Goal: Find contact information: Find contact information

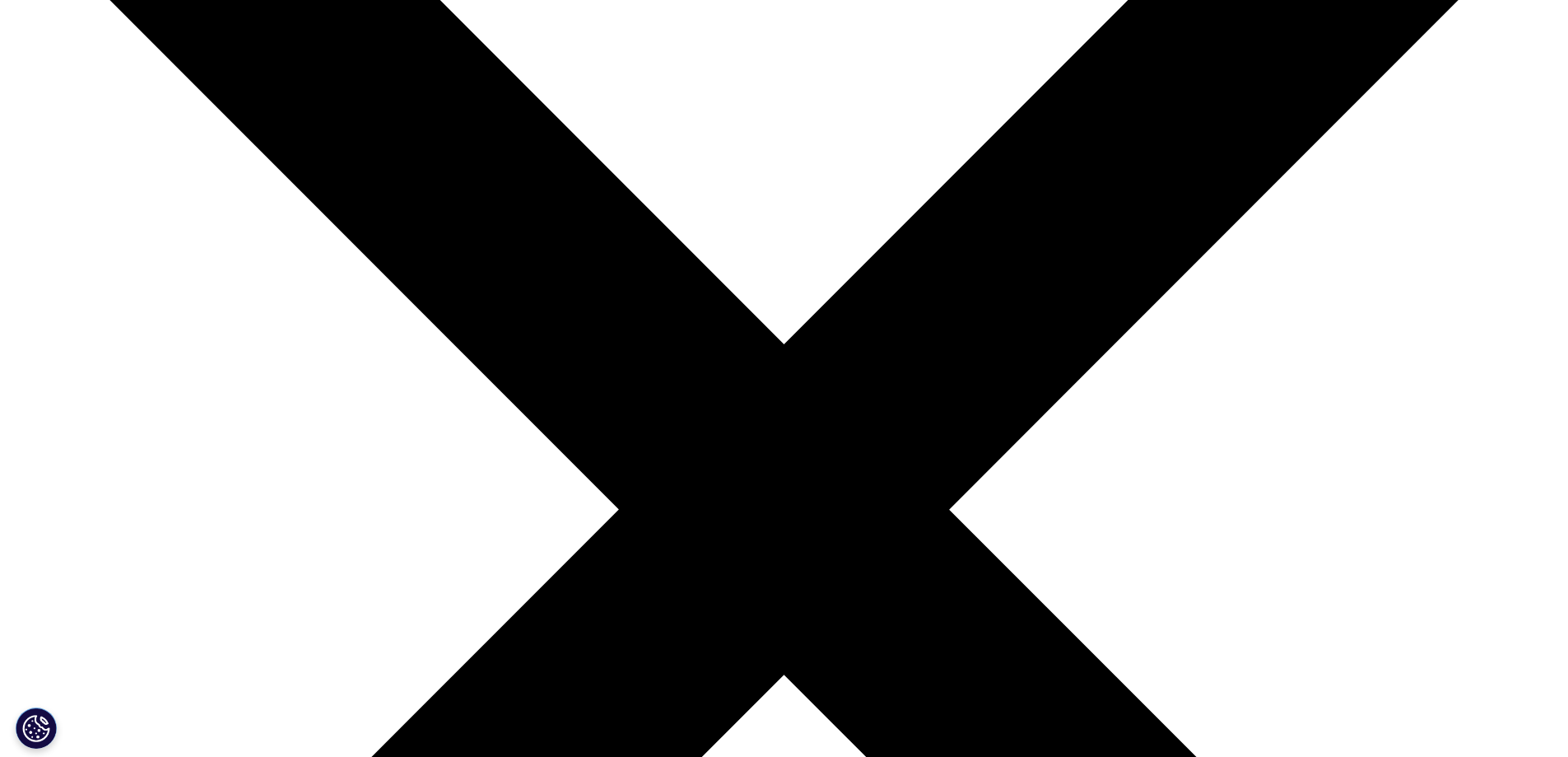
scroll to position [247, 0]
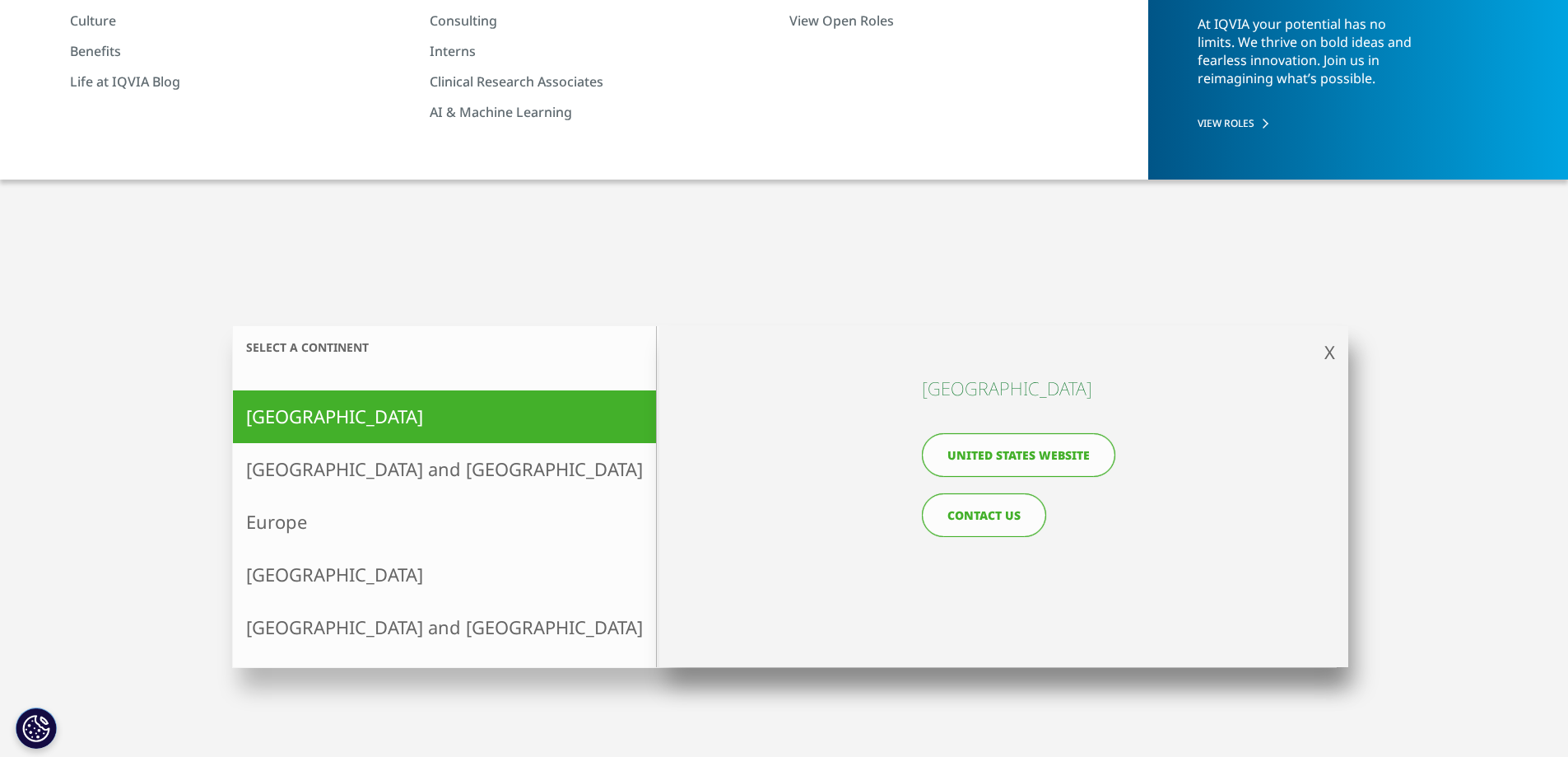
click at [977, 515] on link "CONTACT US" at bounding box center [983, 515] width 124 height 44
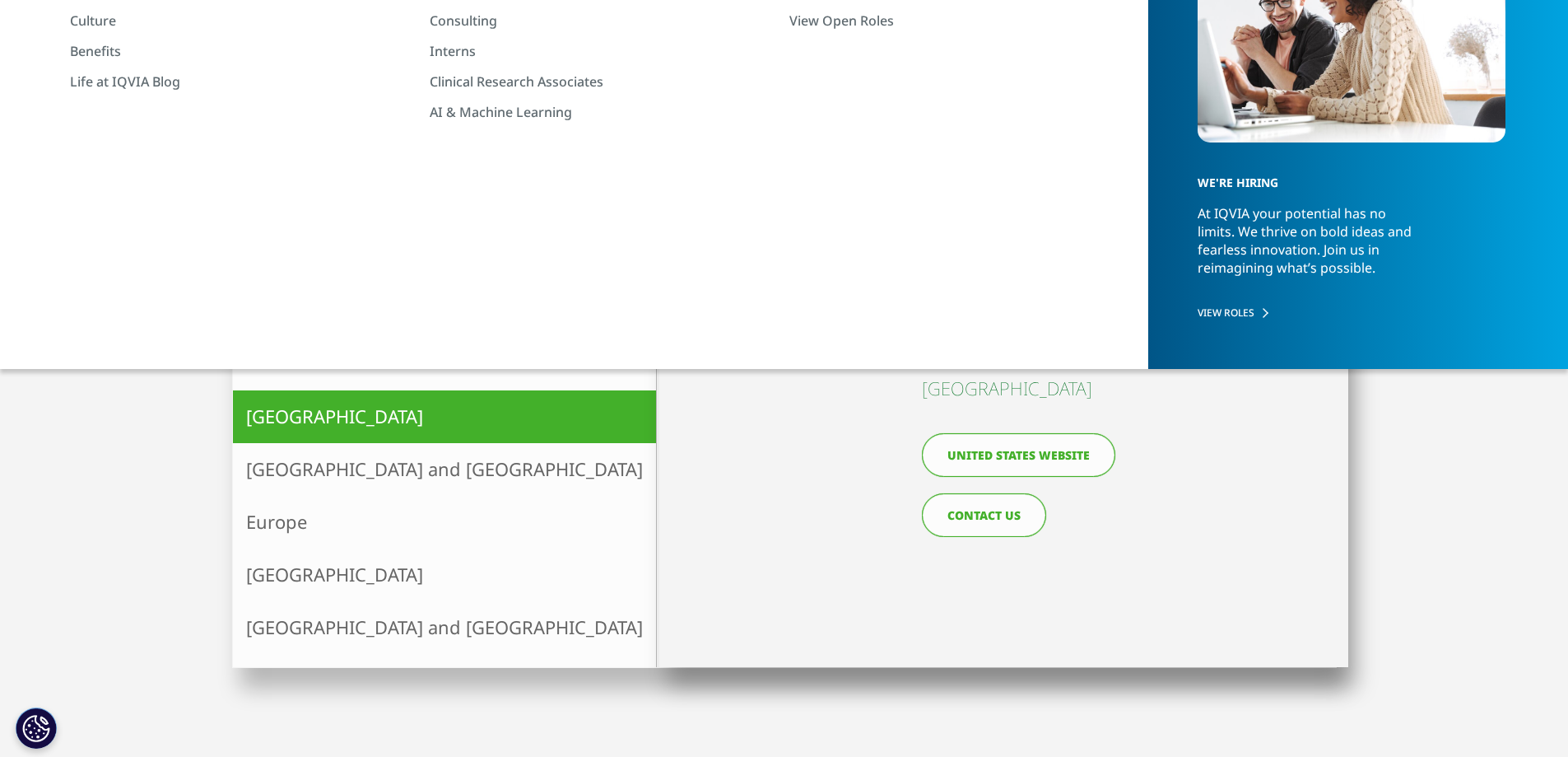
click at [999, 516] on link "CONTACT US" at bounding box center [983, 515] width 124 height 44
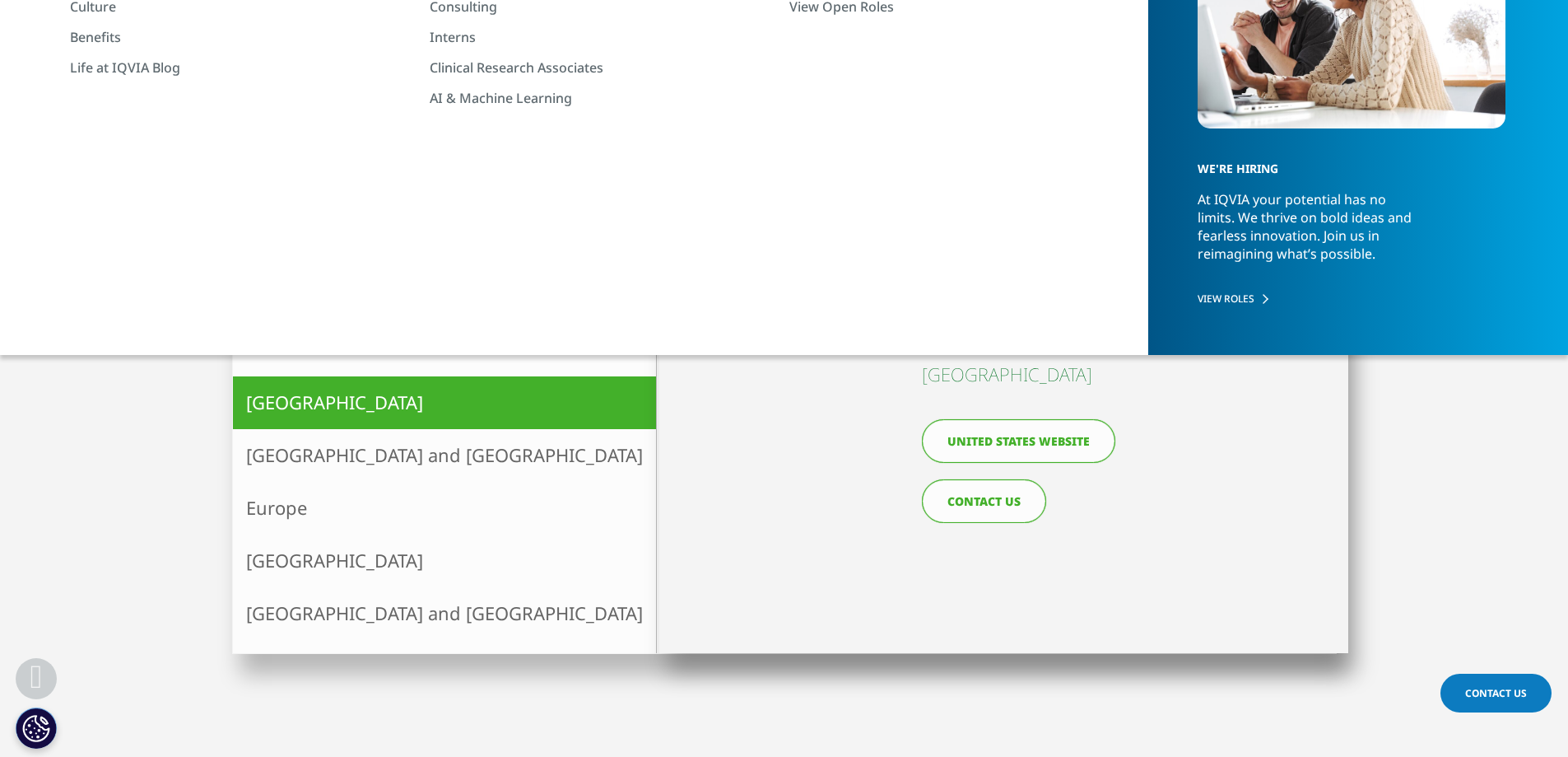
scroll to position [259, 0]
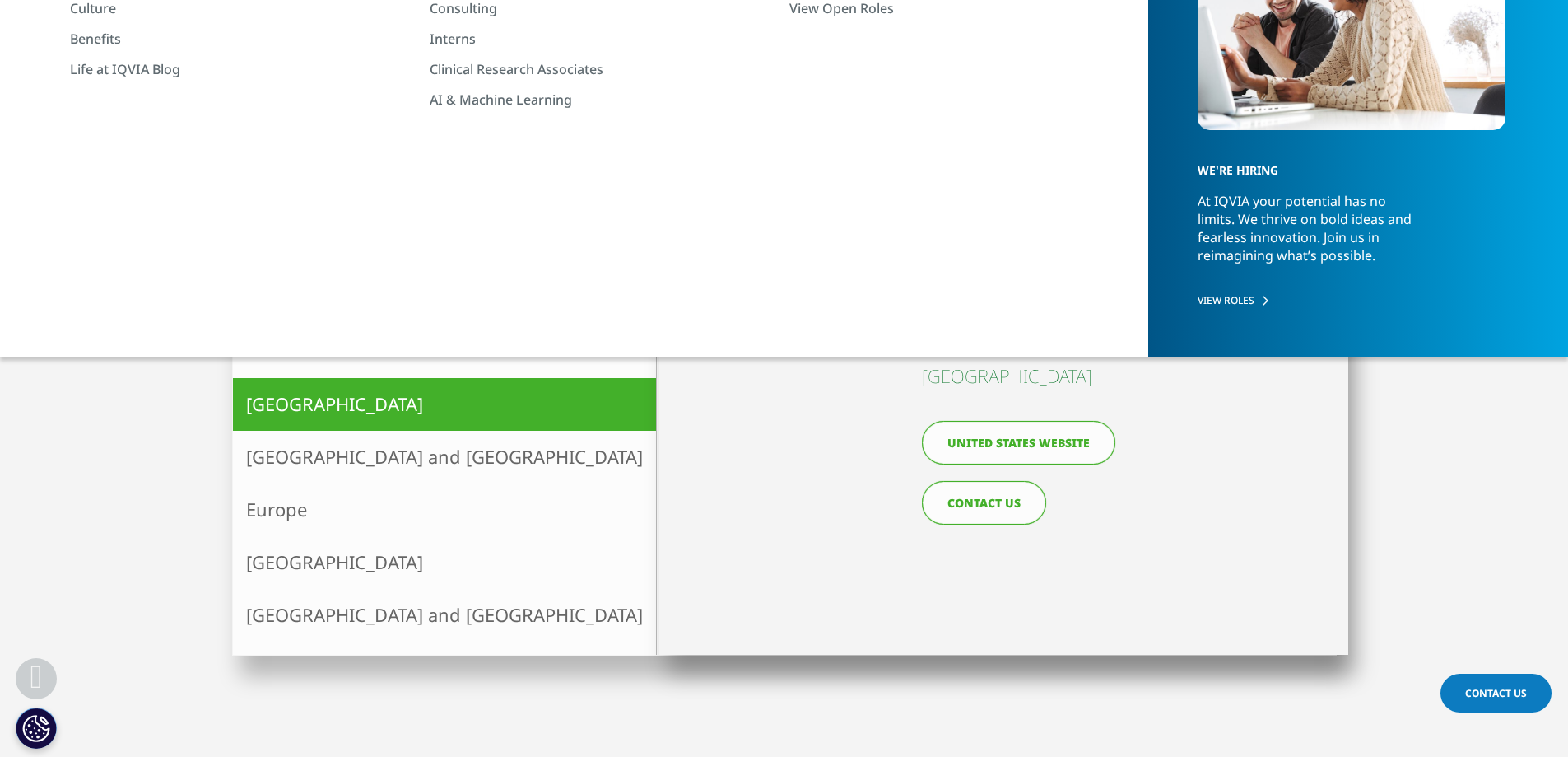
click at [980, 504] on link "CONTACT US" at bounding box center [983, 503] width 124 height 44
drag, startPoint x: 1333, startPoint y: 332, endPoint x: 1333, endPoint y: 353, distance: 21.0
click at [1333, 333] on span "X" at bounding box center [1329, 340] width 10 height 25
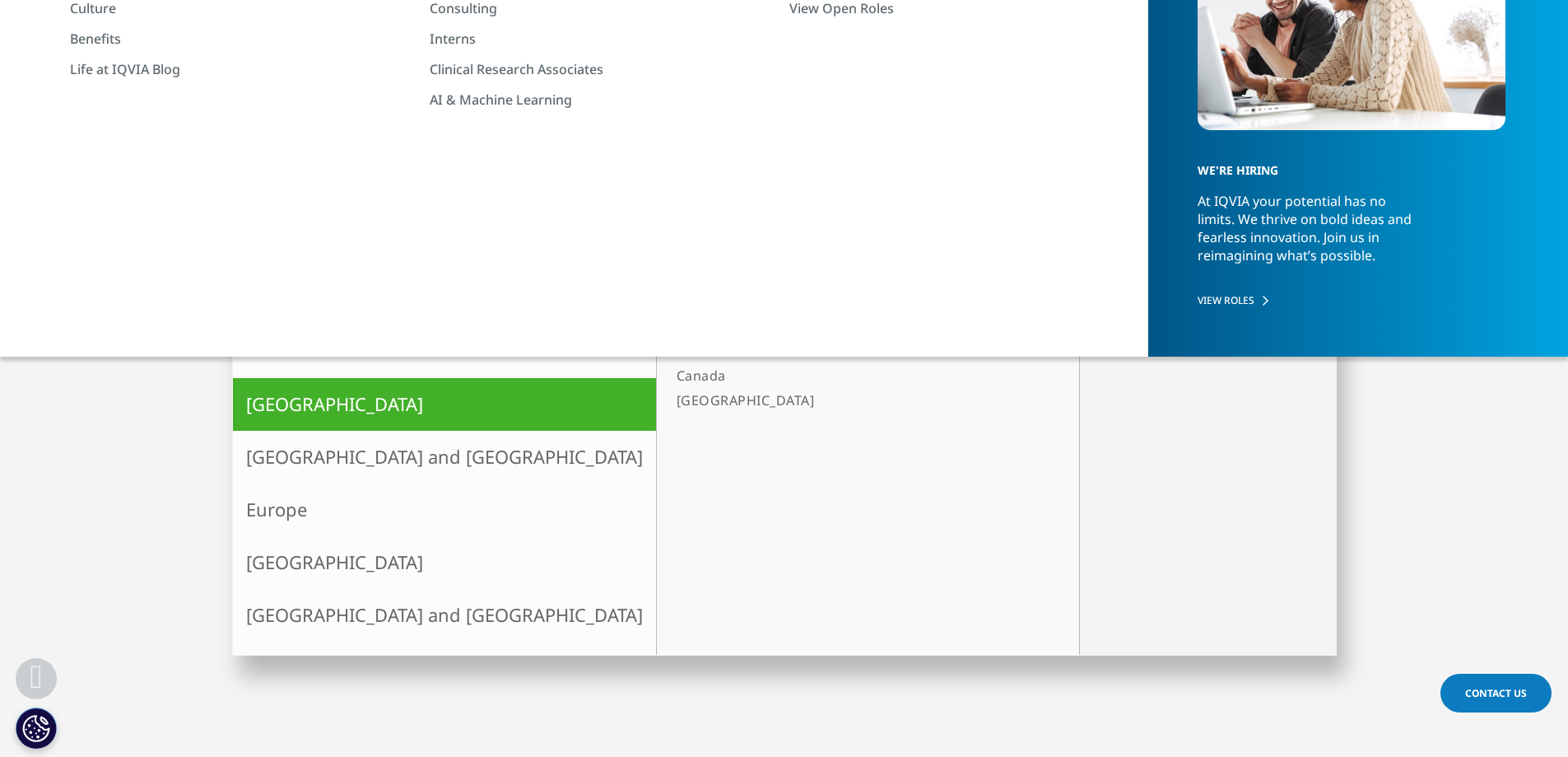
click at [670, 399] on link "[GEOGRAPHIC_DATA]" at bounding box center [860, 400] width 379 height 25
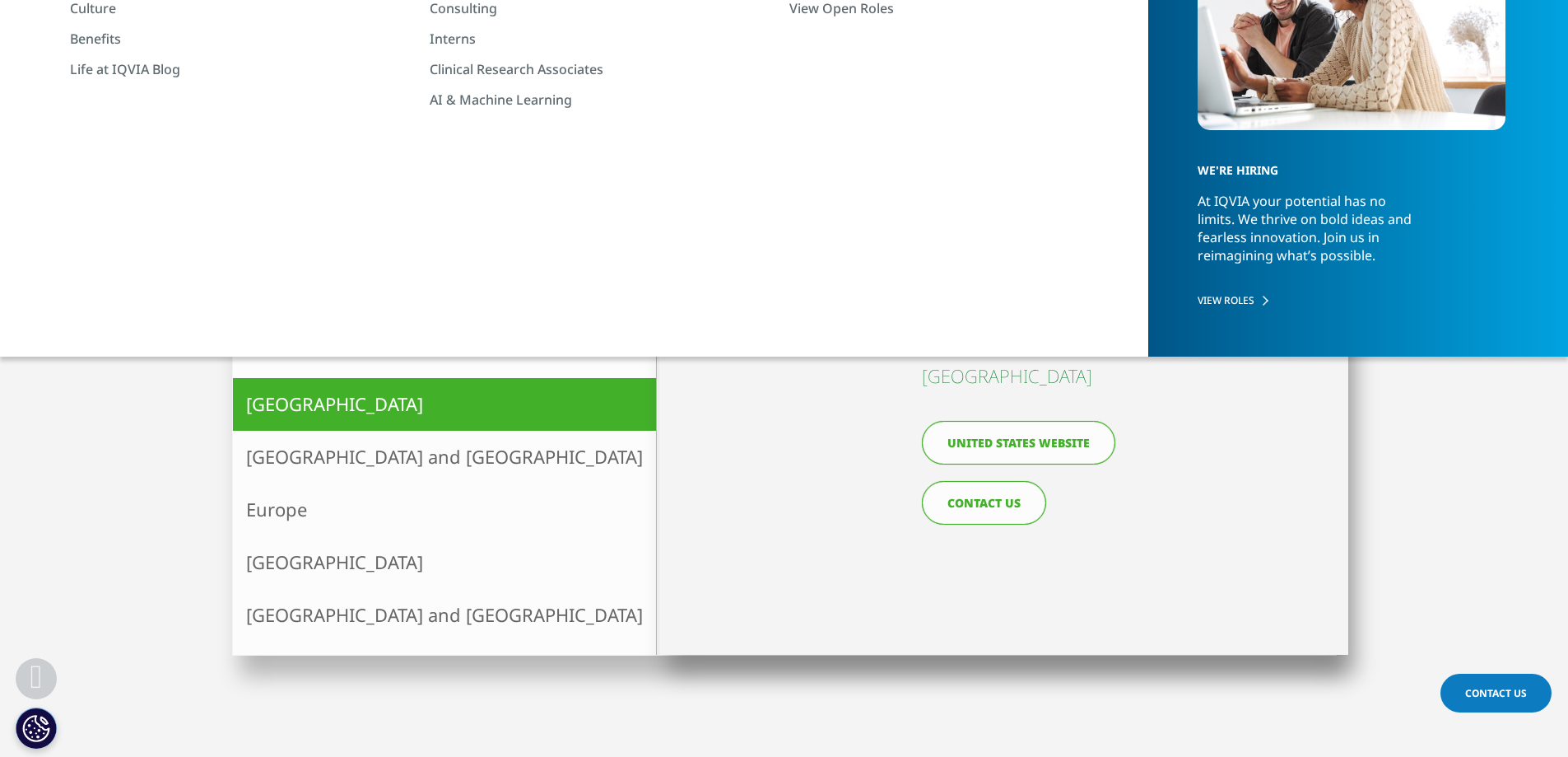
click at [670, 399] on link "[GEOGRAPHIC_DATA]" at bounding box center [860, 400] width 379 height 25
click at [955, 504] on link "CONTACT US" at bounding box center [983, 503] width 124 height 44
click at [966, 503] on link "CONTACT US" at bounding box center [983, 503] width 124 height 44
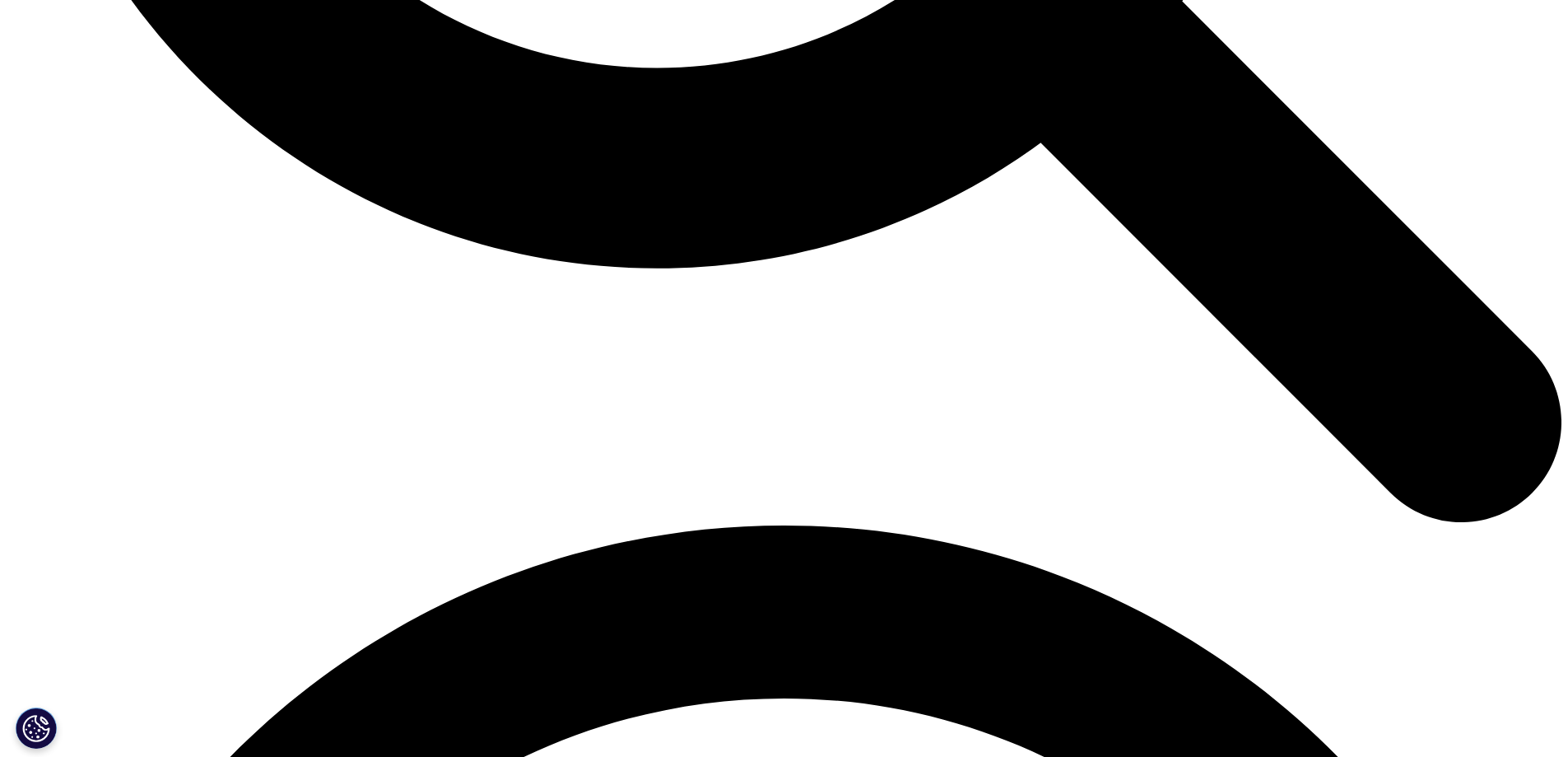
scroll to position [2635, 0]
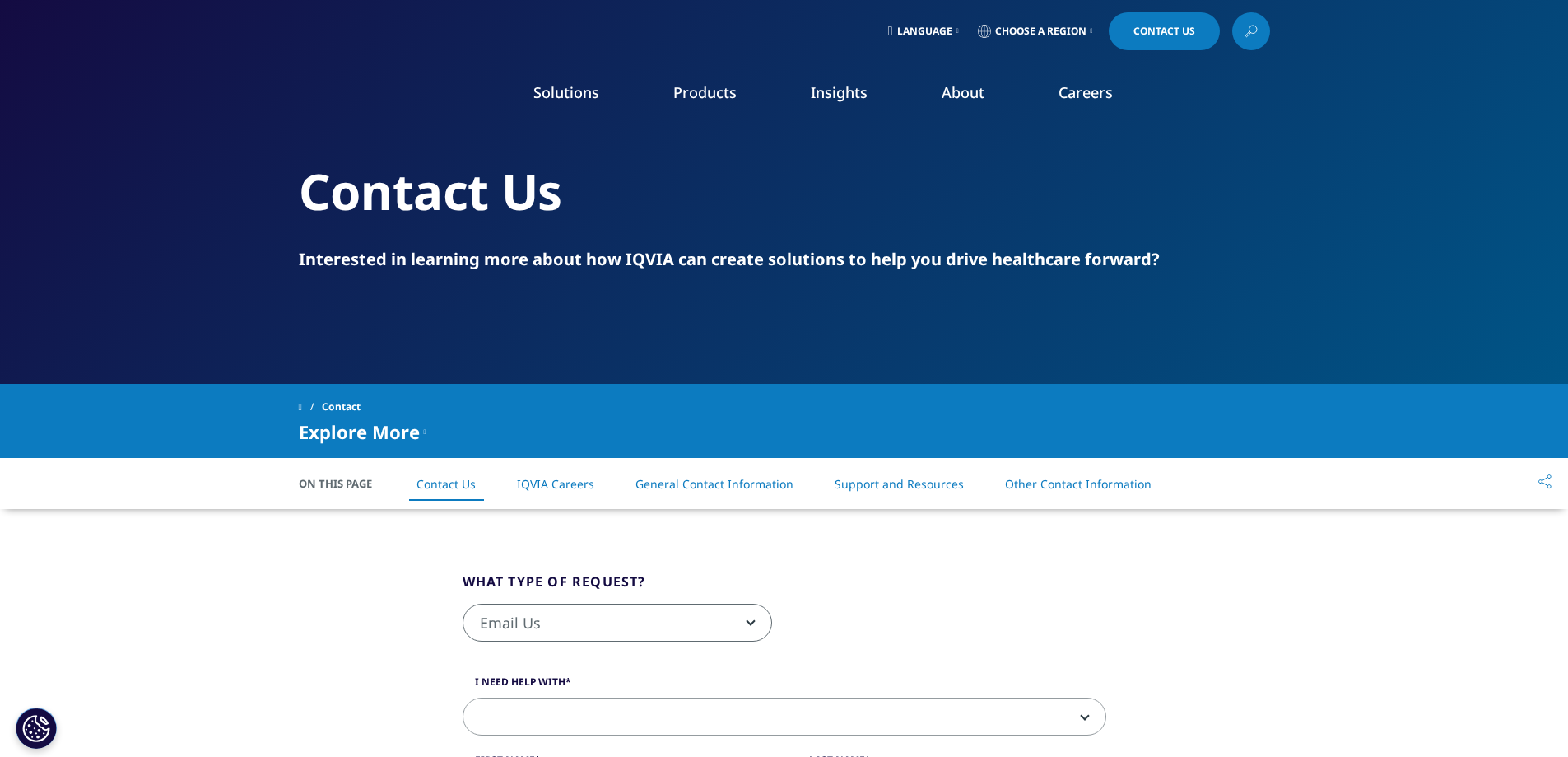
click at [1160, 27] on span "Contact Us" at bounding box center [1164, 31] width 62 height 9
